Goal: Check status: Check status

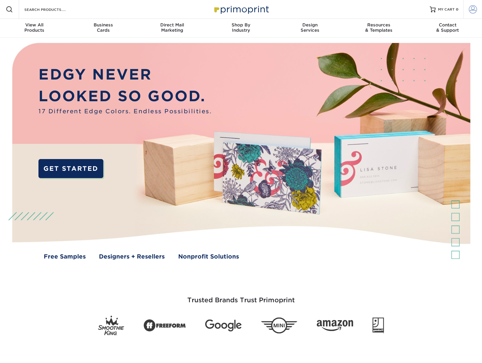
click at [475, 9] on span at bounding box center [473, 9] width 8 height 8
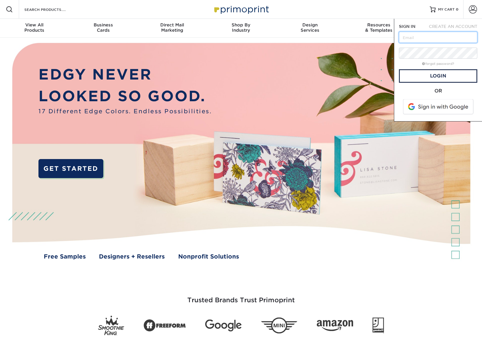
click at [413, 38] on input "text" at bounding box center [438, 37] width 78 height 11
click at [410, 37] on input "text" at bounding box center [438, 37] width 78 height 11
type input "[PERSON_NAME][EMAIL_ADDRESS][PERSON_NAME][DOMAIN_NAME]"
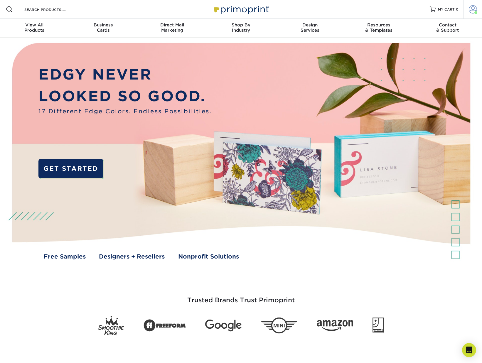
click at [472, 9] on span at bounding box center [473, 9] width 8 height 8
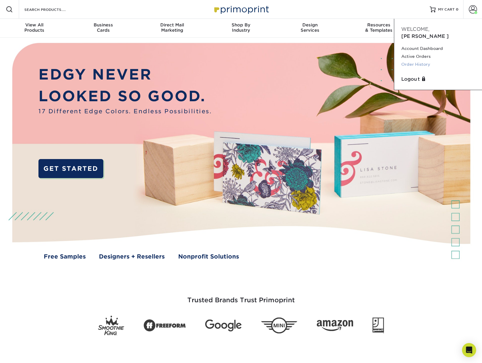
click at [415, 61] on link "Order History" at bounding box center [439, 65] width 74 height 8
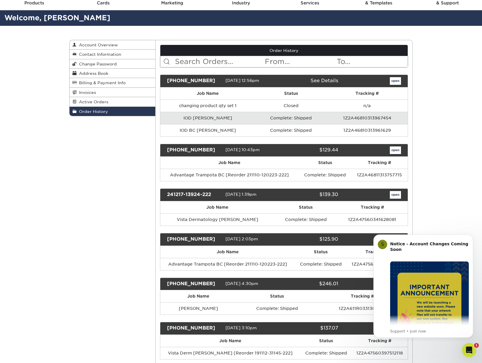
scroll to position [39, 0]
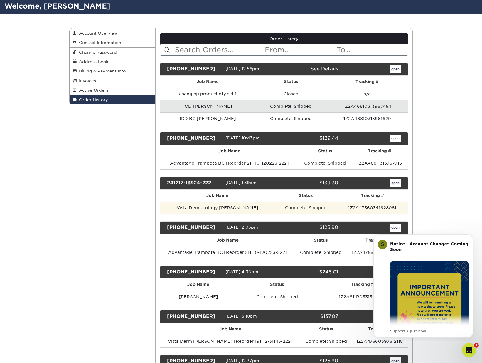
click at [229, 208] on td "Vista Dermatology [PERSON_NAME]" at bounding box center [217, 208] width 115 height 12
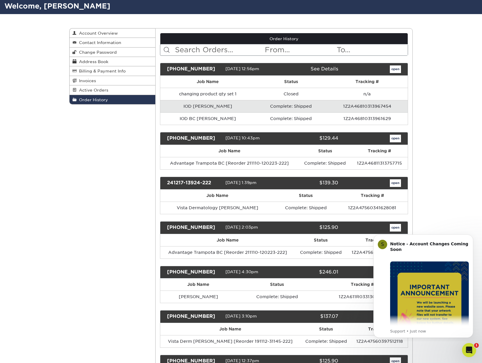
click at [397, 182] on link "open" at bounding box center [395, 184] width 11 height 8
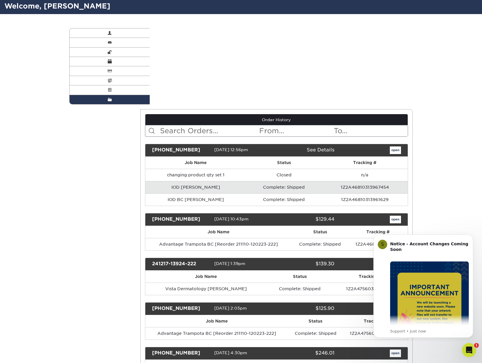
scroll to position [0, 0]
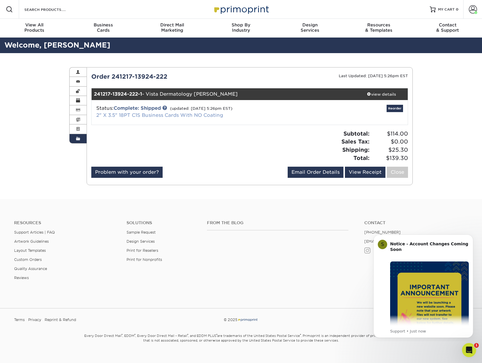
click at [175, 116] on link "2" X 3.5" 18PT C1S Business Cards With NO Coating" at bounding box center [159, 116] width 127 height 6
click at [366, 170] on link "View Receipt" at bounding box center [365, 172] width 41 height 11
